Goal: Navigation & Orientation: Find specific page/section

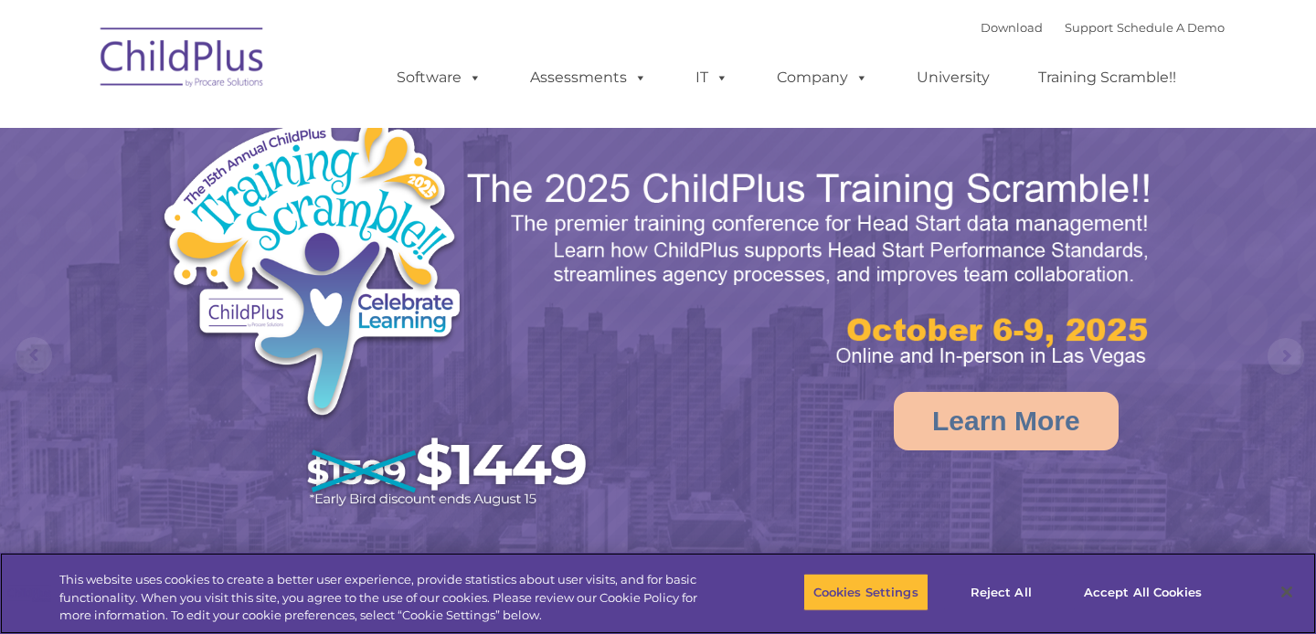
select select "MEDIUM"
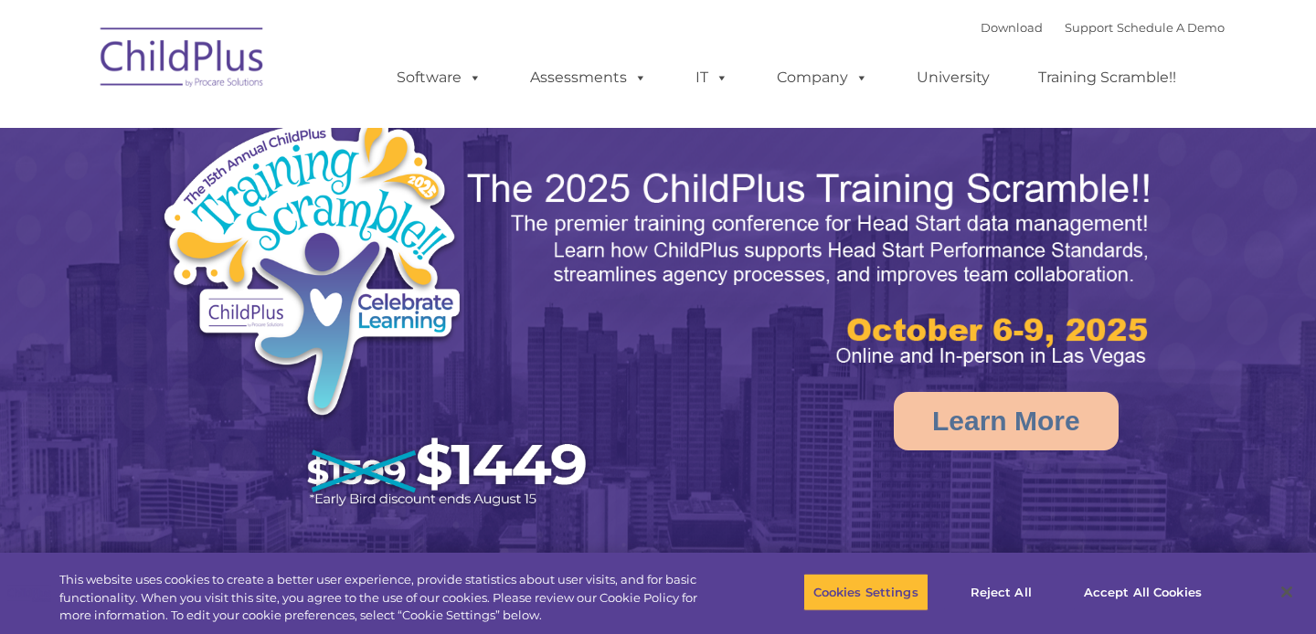
select select "MEDIUM"
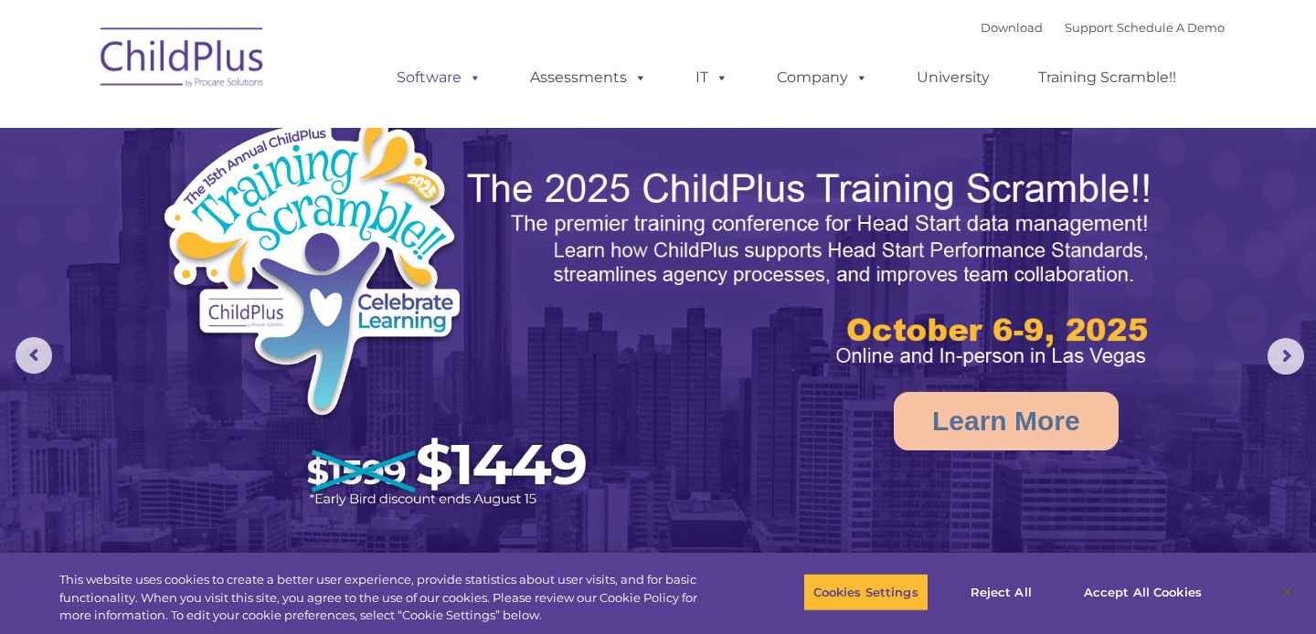
click at [457, 86] on link "Software" at bounding box center [439, 77] width 122 height 37
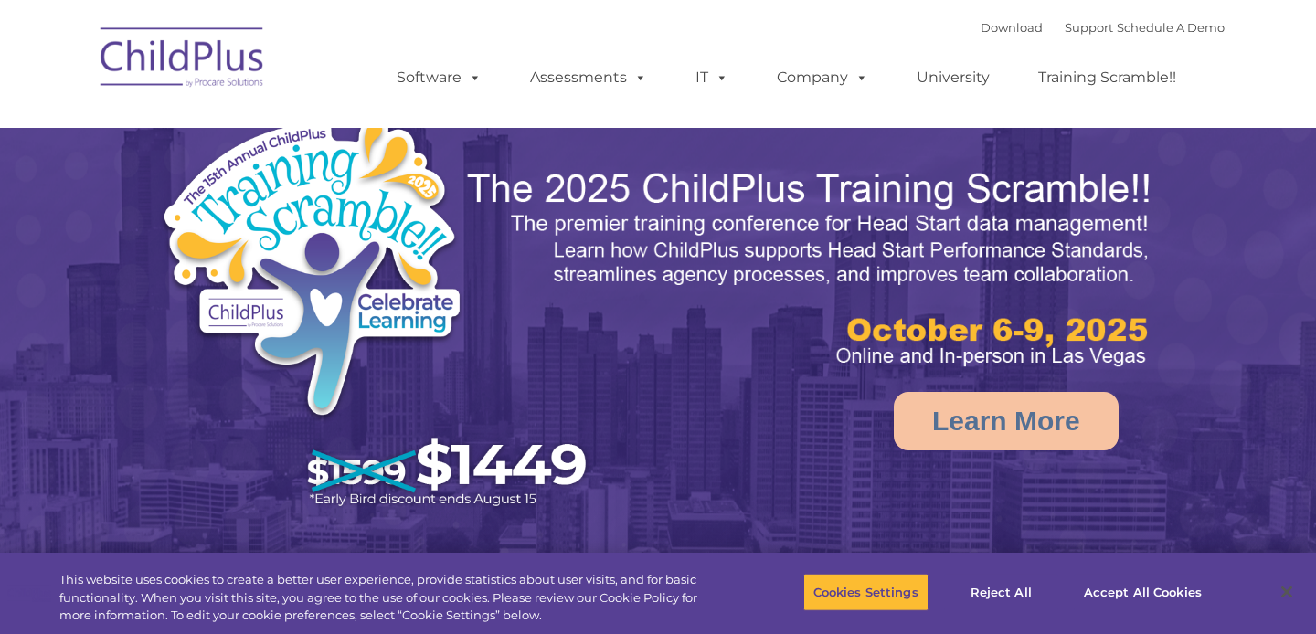
select select "MEDIUM"
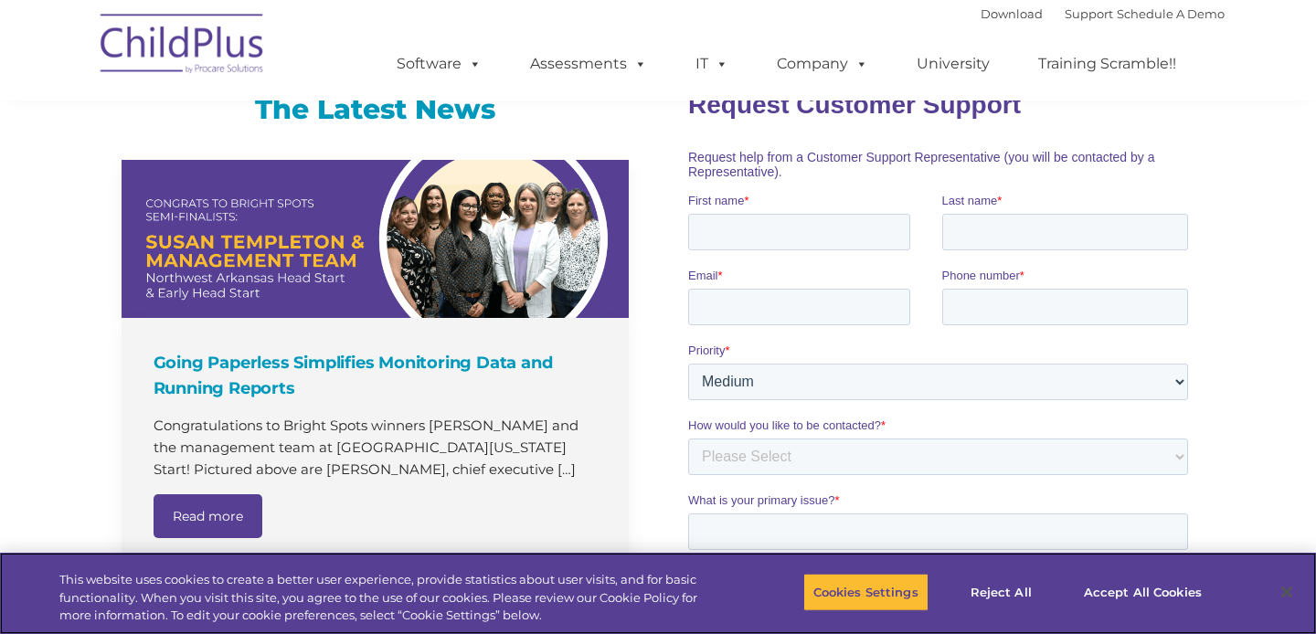
scroll to position [1644, 0]
